Goal: Information Seeking & Learning: Learn about a topic

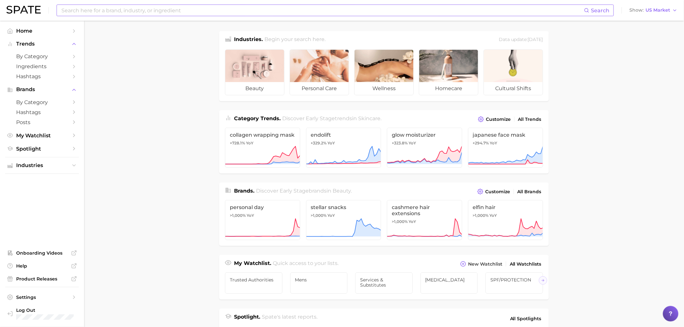
click at [162, 8] on input at bounding box center [322, 10] width 523 height 11
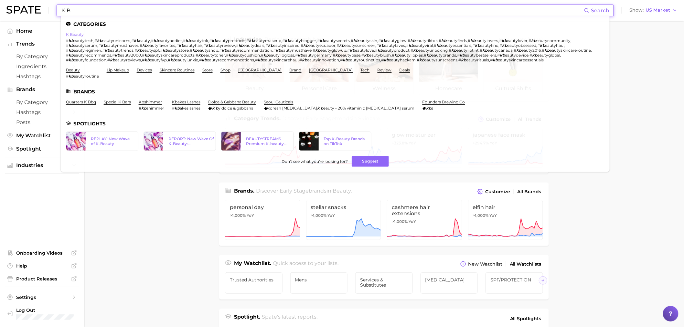
type input "K-B"
click at [78, 36] on link "k beauty" at bounding box center [75, 34] width 18 height 5
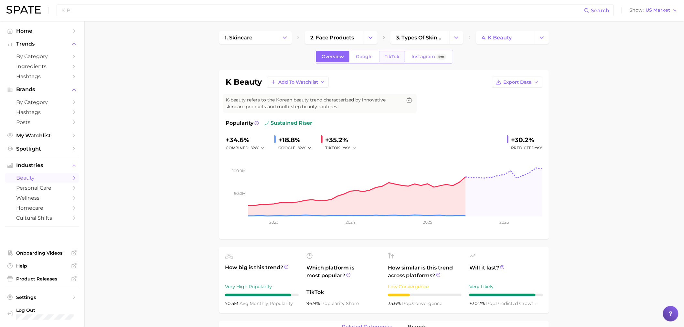
click at [396, 58] on span "TikTok" at bounding box center [392, 56] width 15 height 5
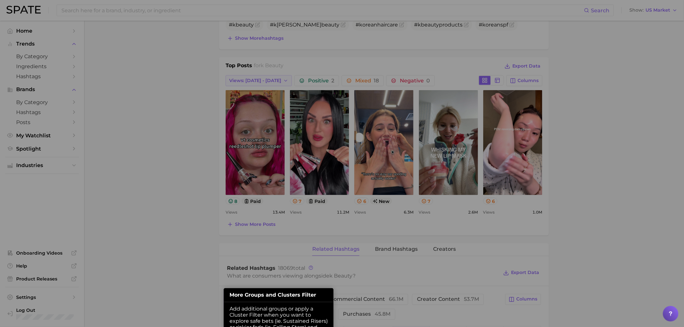
scroll to position [307, 0]
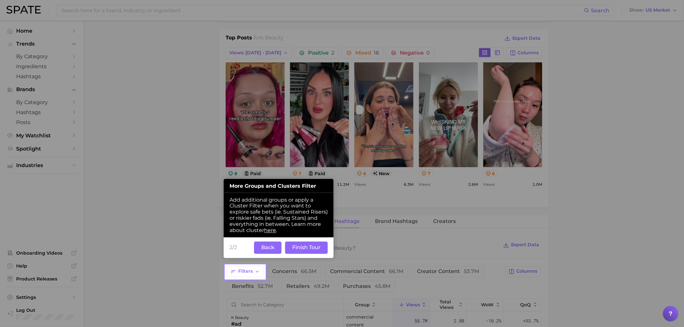
click at [267, 253] on button "Back" at bounding box center [267, 248] width 27 height 12
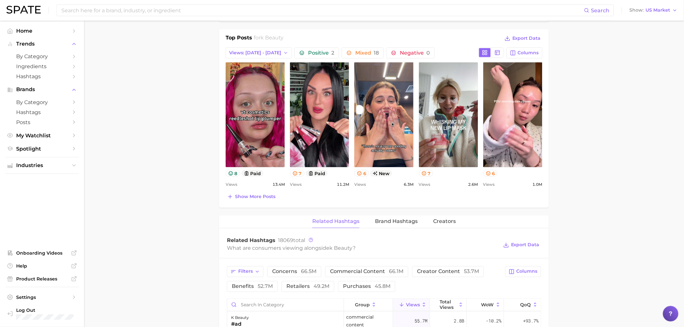
click at [194, 202] on main "1. skincare 2. face products 3. types of skincare 4. k beauty Overview Google T…" at bounding box center [384, 190] width 600 height 952
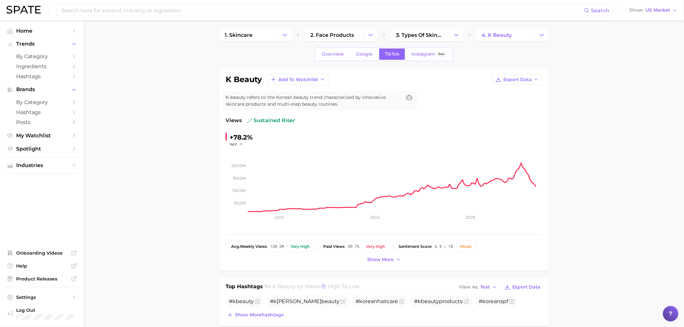
scroll to position [0, 0]
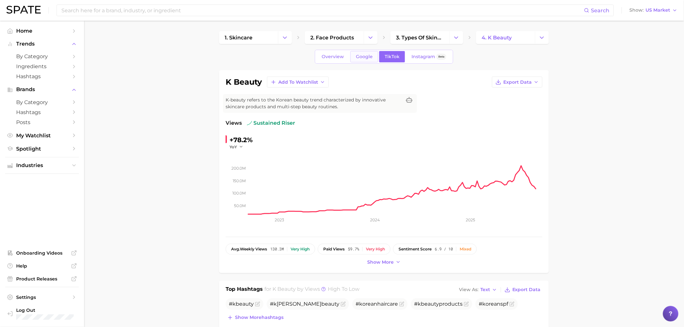
click at [356, 54] on span "Google" at bounding box center [364, 56] width 17 height 5
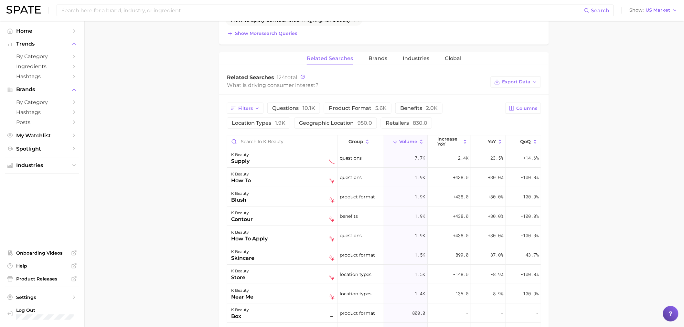
scroll to position [251, 0]
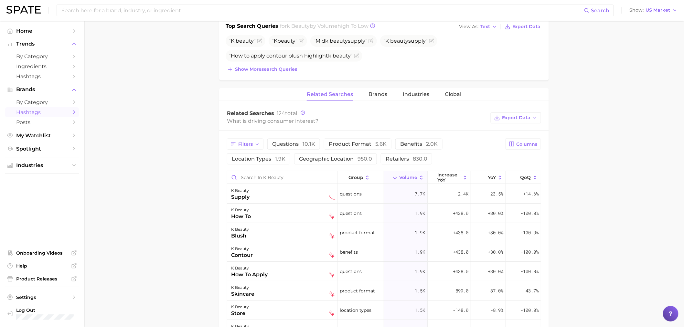
click at [30, 115] on span "Hashtags" at bounding box center [42, 112] width 52 height 6
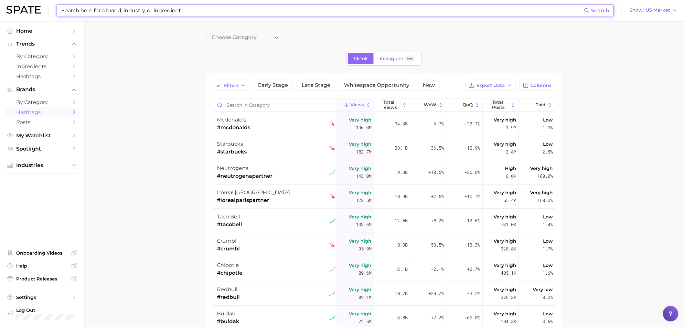
click at [126, 12] on input at bounding box center [322, 10] width 523 height 11
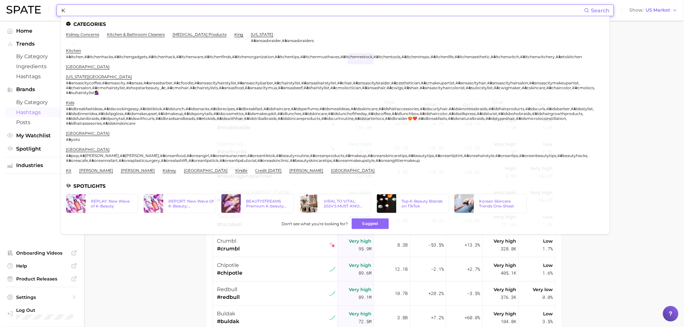
type input "K"
click at [169, 273] on main "Choose Category TikTok Instagram Beta Filters Early Stage Late Stage Whitespace…" at bounding box center [384, 243] width 600 height 444
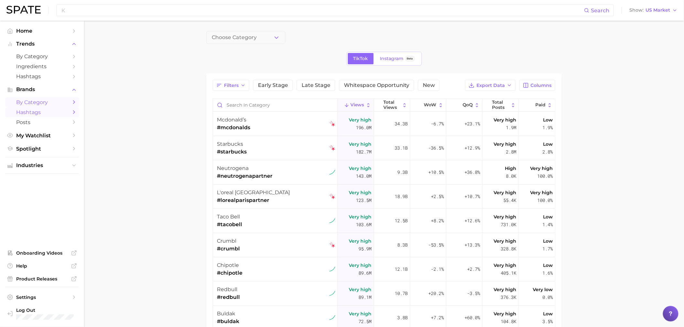
click at [32, 104] on span "by Category" at bounding box center [42, 102] width 52 height 6
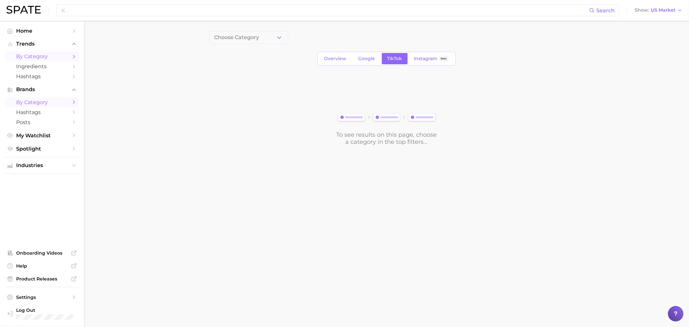
click at [46, 59] on span "by Category" at bounding box center [42, 56] width 52 height 6
click at [149, 12] on input at bounding box center [325, 10] width 529 height 11
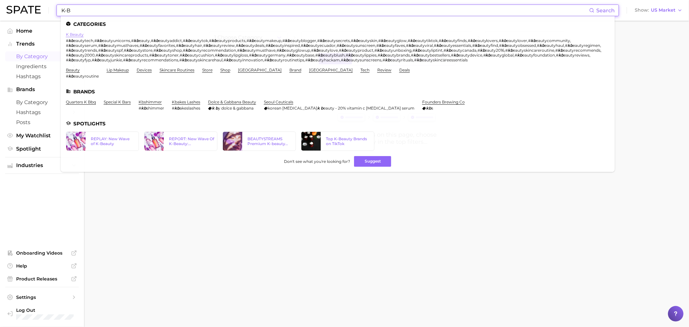
type input "K-B"
click at [72, 35] on link "k beauty" at bounding box center [75, 34] width 18 height 5
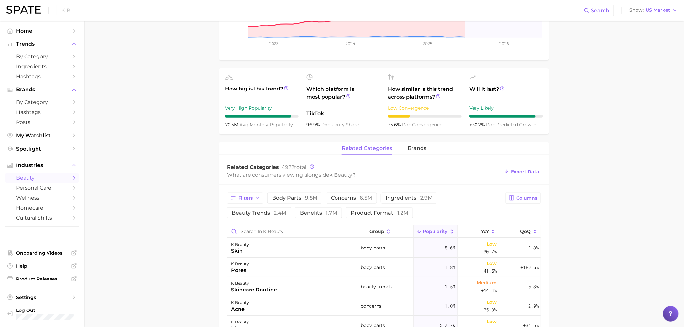
scroll to position [179, 0]
click at [243, 197] on span "Filters" at bounding box center [245, 197] width 15 height 5
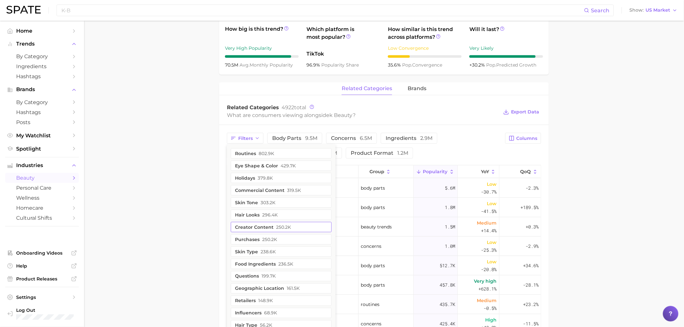
scroll to position [251, 0]
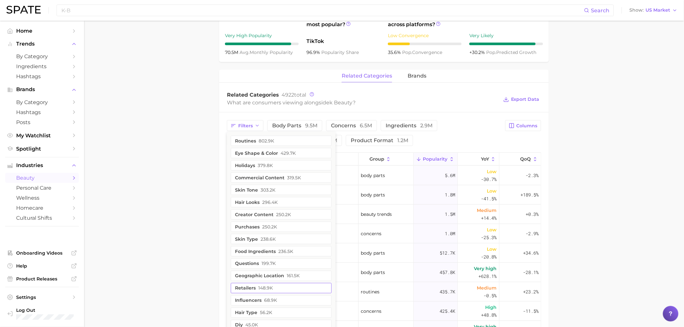
click at [262, 289] on span "148.9k" at bounding box center [265, 288] width 15 height 5
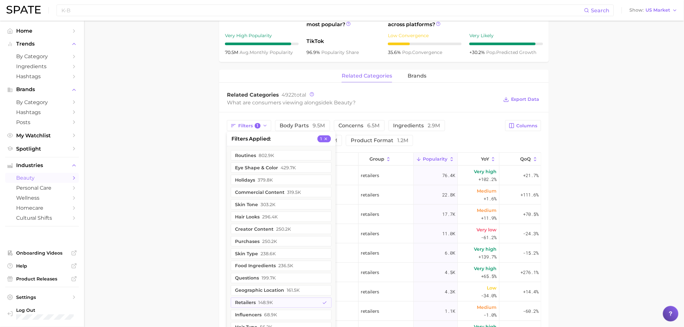
click at [185, 136] on main "1. skincare 2. face products 3. types of skincare 4. k beauty Overview Google T…" at bounding box center [384, 145] width 600 height 750
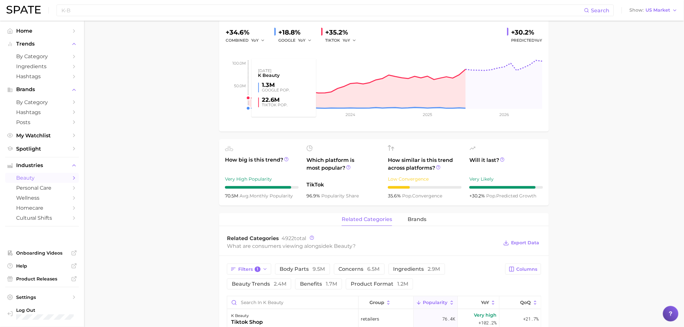
scroll to position [0, 0]
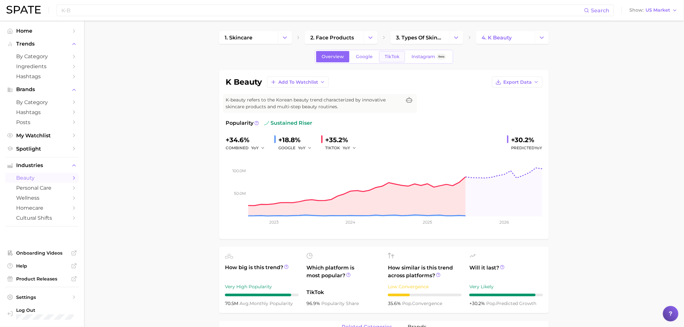
click at [399, 59] on link "TikTok" at bounding box center [392, 56] width 26 height 11
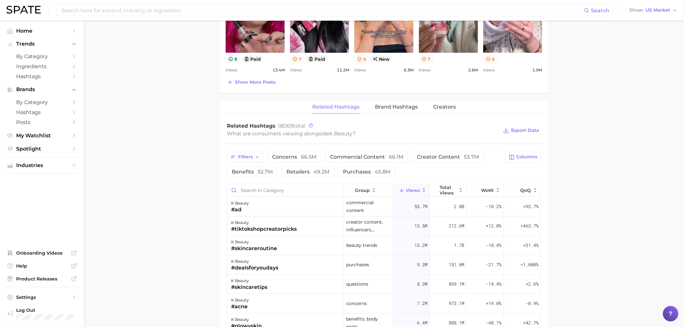
scroll to position [431, 0]
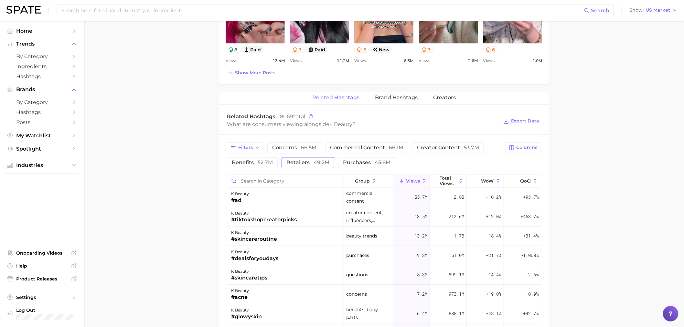
click at [302, 162] on span "retailers 49.2m" at bounding box center [307, 162] width 43 height 5
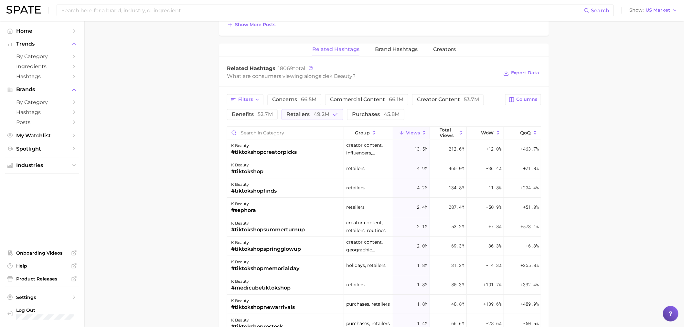
scroll to position [538, 0]
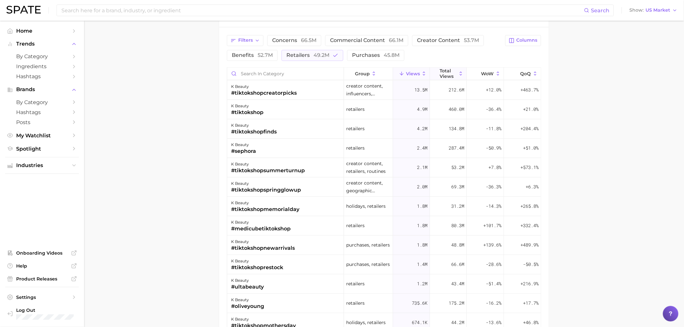
click at [446, 75] on span "Total Views" at bounding box center [448, 73] width 17 height 10
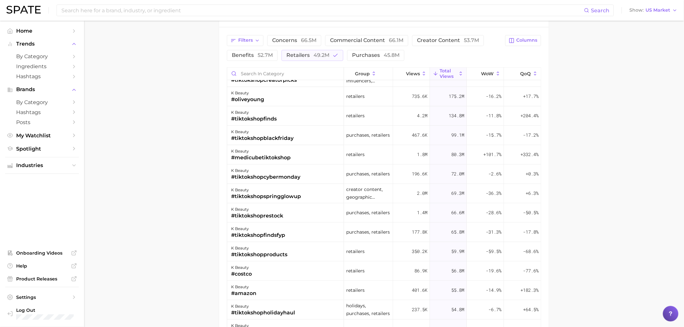
scroll to position [72, 0]
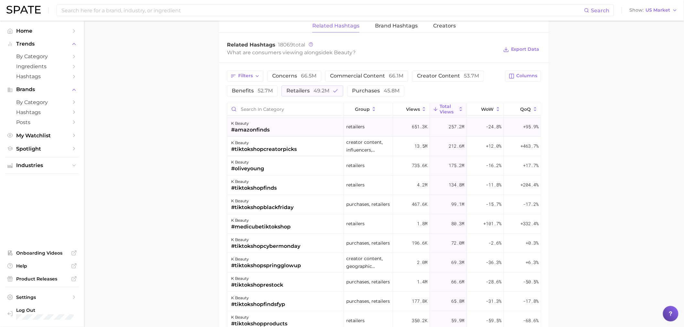
scroll to position [0, 0]
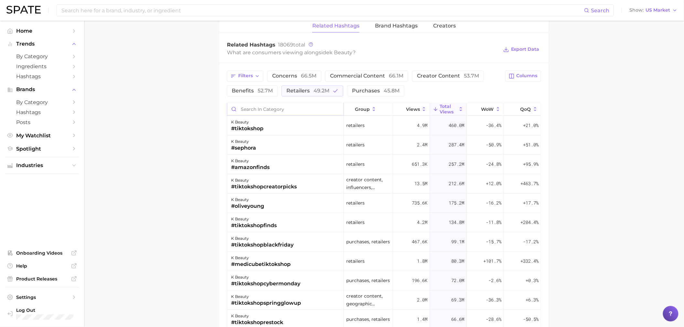
click at [281, 112] on input "Search in category" at bounding box center [285, 109] width 116 height 12
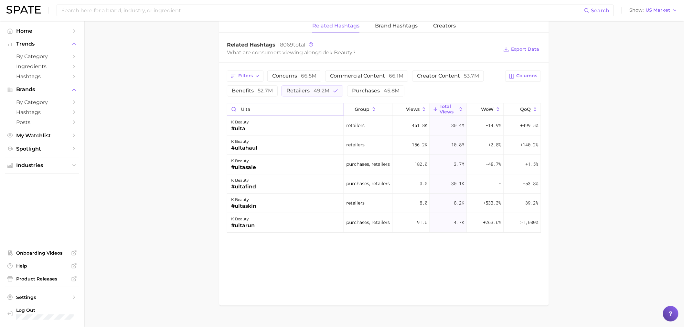
type input "ulta"
click at [513, 78] on icon "button" at bounding box center [512, 76] width 6 height 6
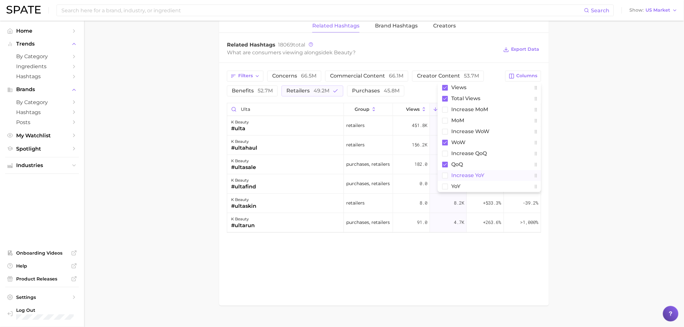
click at [443, 176] on rect at bounding box center [444, 175] width 5 height 5
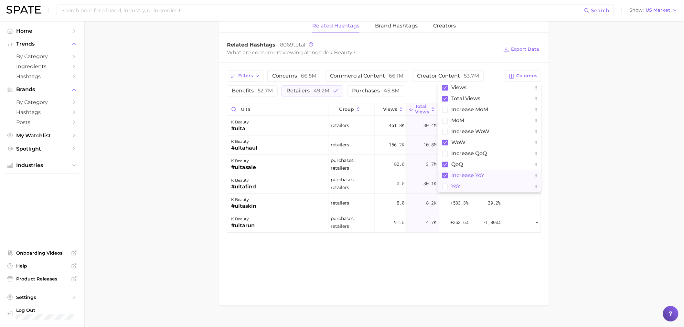
click at [444, 186] on rect at bounding box center [444, 186] width 5 height 5
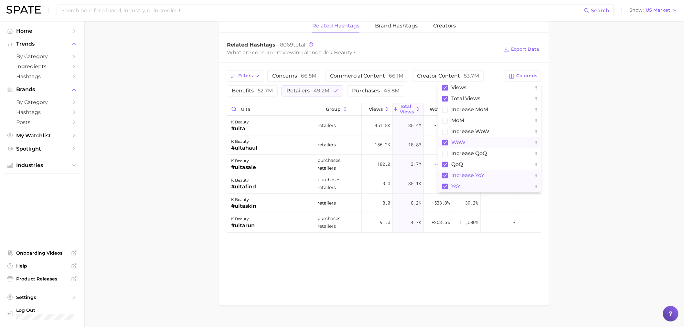
click at [444, 146] on button "WoW" at bounding box center [489, 142] width 103 height 11
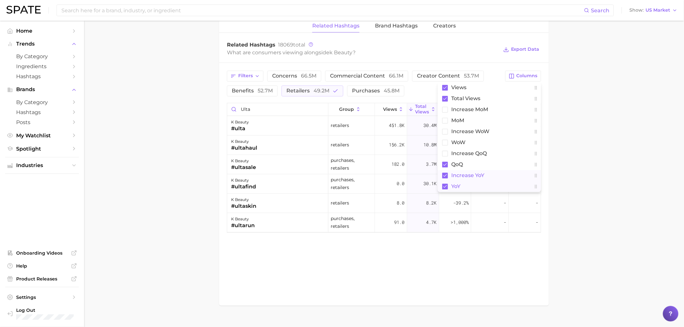
click at [138, 12] on input at bounding box center [322, 10] width 523 height 11
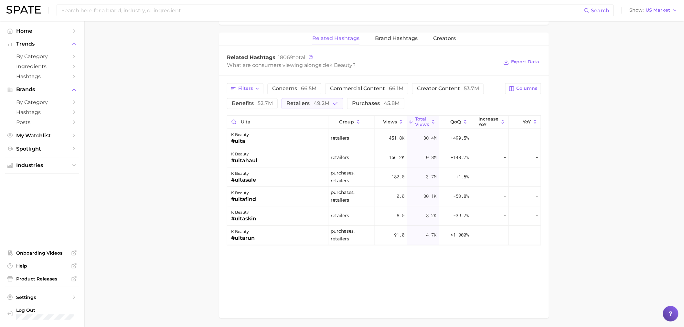
scroll to position [514, 0]
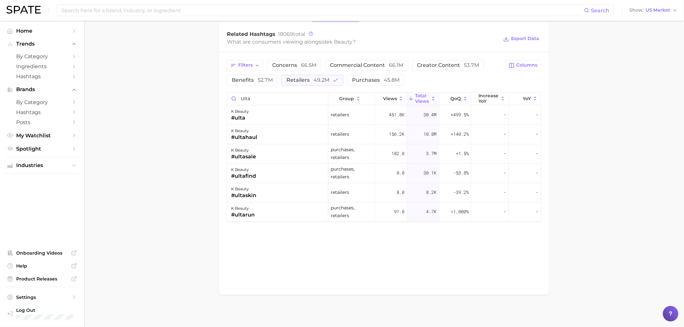
drag, startPoint x: 141, startPoint y: 132, endPoint x: 147, endPoint y: 139, distance: 10.1
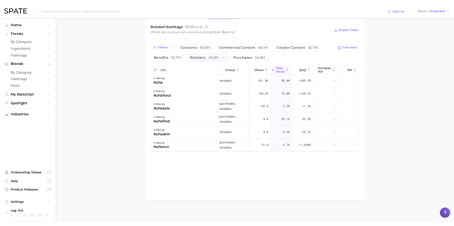
scroll to position [512, 0]
